Goal: Information Seeking & Learning: Learn about a topic

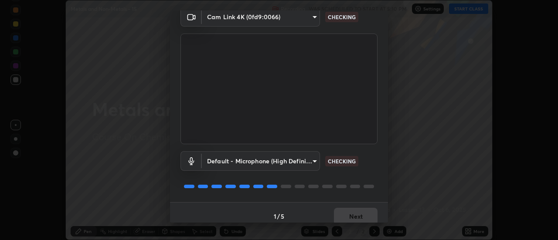
scroll to position [46, 0]
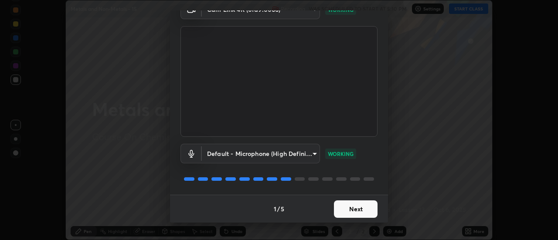
click at [356, 206] on button "Next" at bounding box center [356, 208] width 44 height 17
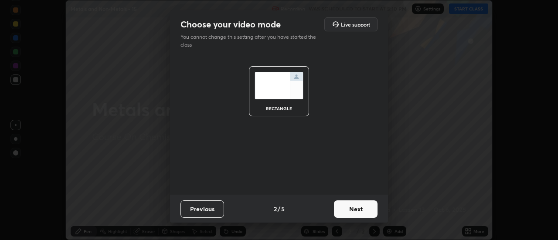
scroll to position [0, 0]
click at [356, 205] on button "Next" at bounding box center [356, 208] width 44 height 17
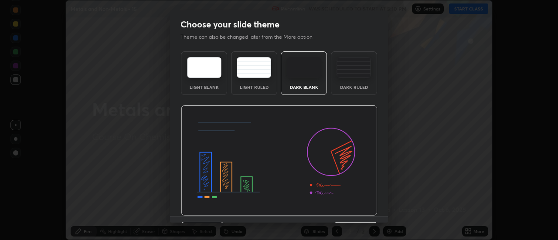
click at [358, 205] on img at bounding box center [279, 160] width 197 height 111
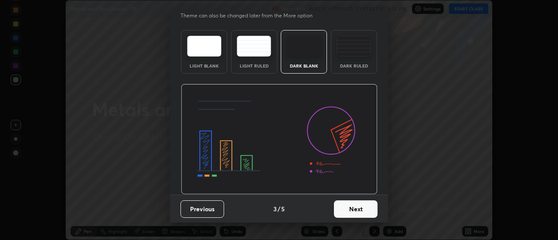
click at [352, 205] on button "Next" at bounding box center [356, 208] width 44 height 17
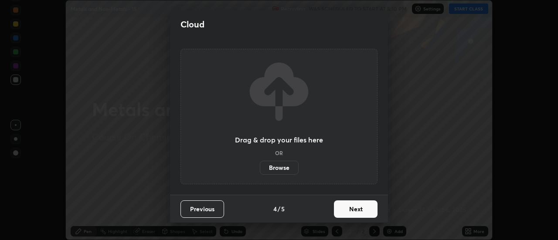
scroll to position [0, 0]
click at [351, 204] on button "Next" at bounding box center [356, 208] width 44 height 17
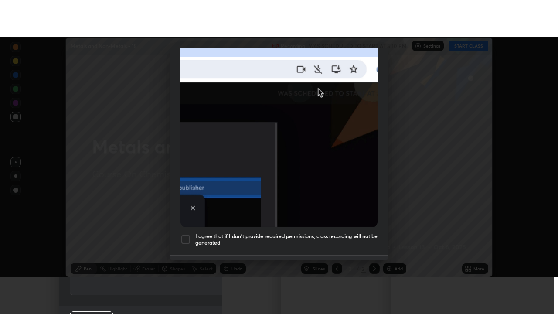
scroll to position [224, 0]
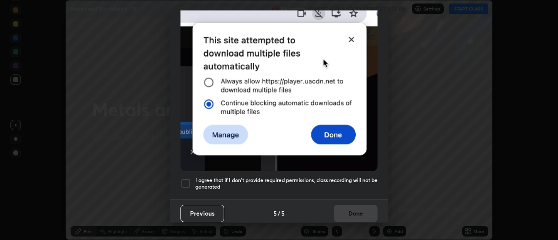
click at [187, 179] on div at bounding box center [185, 183] width 10 height 10
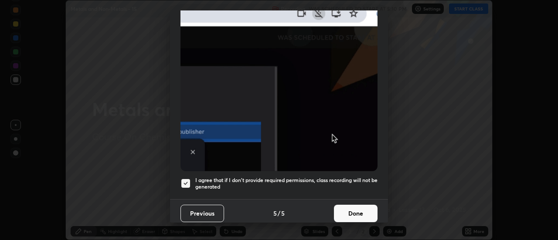
click at [349, 211] on button "Done" at bounding box center [356, 213] width 44 height 17
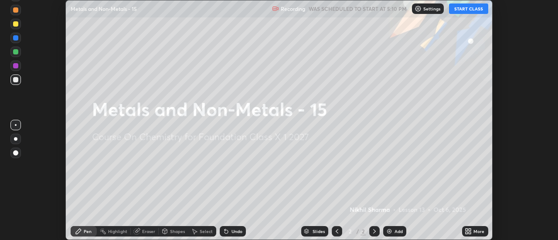
click at [465, 11] on button "START CLASS" at bounding box center [468, 8] width 39 height 10
click at [400, 234] on div "Add" at bounding box center [398, 231] width 8 height 4
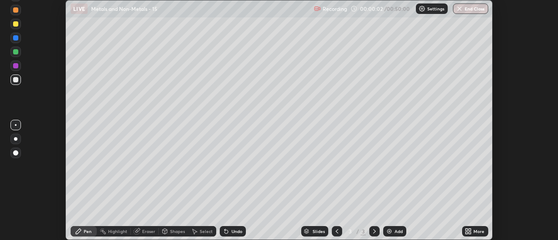
click at [467, 230] on icon at bounding box center [466, 230] width 2 height 2
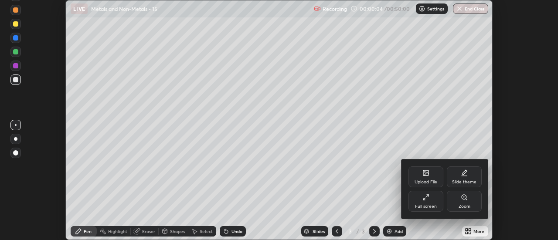
click at [429, 201] on div "Full screen" at bounding box center [425, 201] width 35 height 21
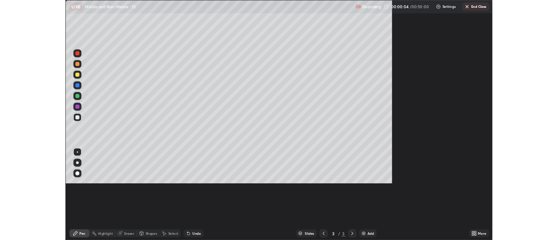
scroll to position [314, 558]
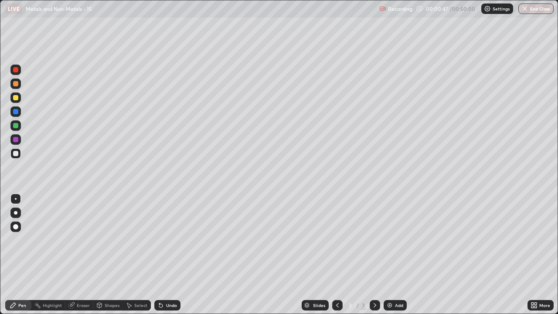
click at [16, 101] on div at bounding box center [15, 97] width 10 height 10
click at [20, 156] on div at bounding box center [15, 153] width 10 height 10
click at [18, 127] on div at bounding box center [15, 125] width 10 height 10
click at [17, 153] on div at bounding box center [15, 153] width 5 height 5
click at [17, 111] on div at bounding box center [15, 111] width 5 height 5
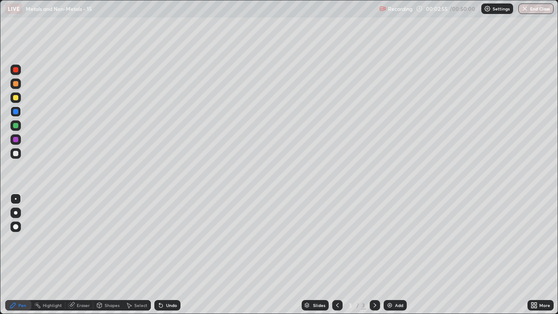
click at [19, 100] on div at bounding box center [15, 97] width 10 height 10
click at [19, 124] on div at bounding box center [15, 125] width 10 height 10
click at [19, 112] on div at bounding box center [15, 111] width 10 height 10
click at [16, 98] on div at bounding box center [15, 97] width 5 height 5
click at [19, 112] on div at bounding box center [15, 111] width 10 height 10
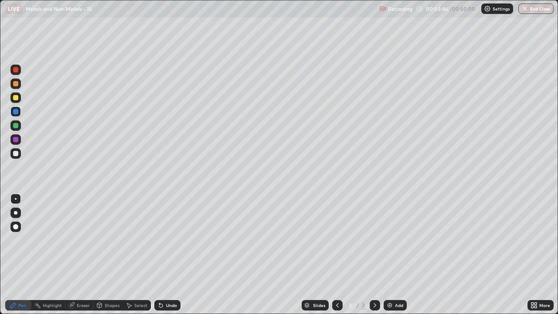
click at [19, 71] on div at bounding box center [15, 69] width 10 height 10
click at [395, 240] on div "Add" at bounding box center [399, 305] width 8 height 4
click at [20, 128] on div at bounding box center [15, 125] width 10 height 10
click at [20, 115] on div at bounding box center [15, 111] width 10 height 10
click at [392, 240] on div "Add" at bounding box center [394, 305] width 23 height 10
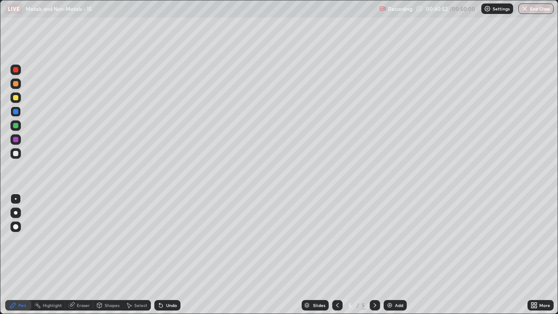
click at [17, 97] on div at bounding box center [15, 97] width 5 height 5
click at [20, 154] on div at bounding box center [15, 153] width 10 height 10
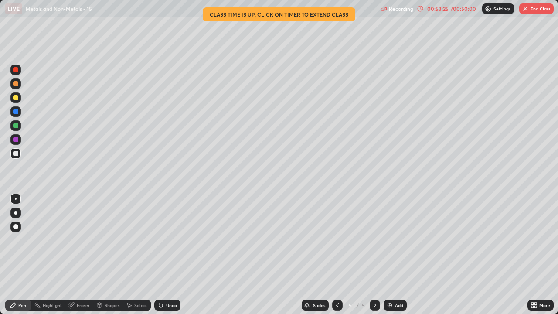
click at [526, 10] on img "button" at bounding box center [525, 8] width 7 height 7
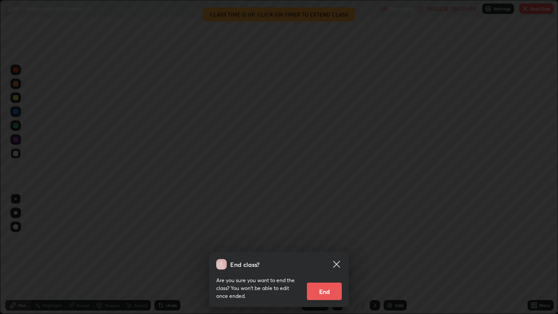
click at [332, 240] on button "End" at bounding box center [324, 290] width 35 height 17
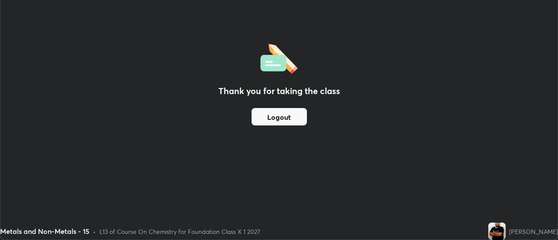
scroll to position [43338, 43020]
